Goal: Transaction & Acquisition: Subscribe to service/newsletter

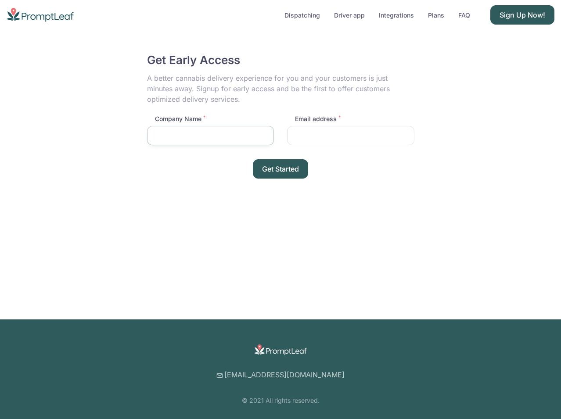
click at [190, 137] on input "Company Name *" at bounding box center [210, 135] width 127 height 19
paste input "✨Tek Tık Mucizesi - 80.000 Lira Hemen Senin! https://bit.ly/47SaScM ✨"
type input "✨Tek Tık Mucizesi - 80.000 Lira Hemen Senin! https://bit.ly/47SaScM ✨"
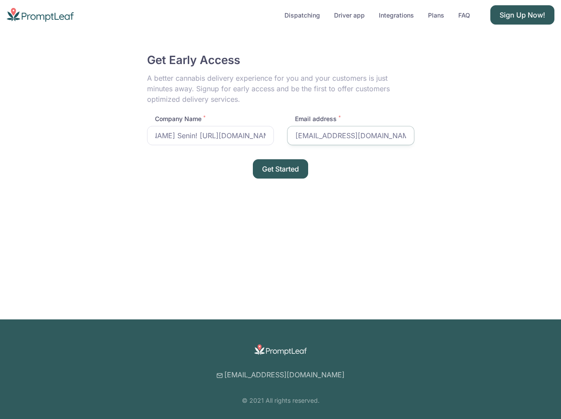
type input "salavat@ya.ru"
click at [284, 165] on button "Get Started" at bounding box center [280, 168] width 55 height 19
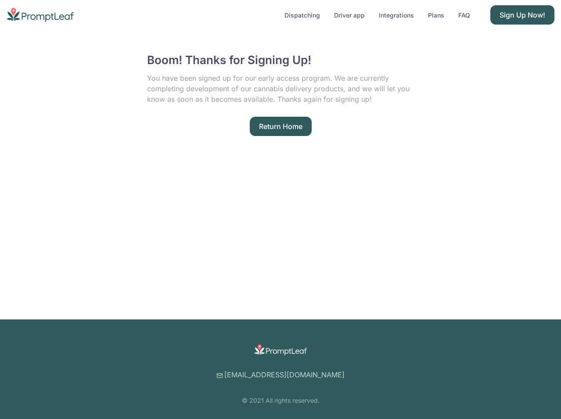
click at [251, 85] on p "You have been signed up for our early access program. We are currently completi…" at bounding box center [280, 89] width 267 height 32
